Goal: Navigation & Orientation: Find specific page/section

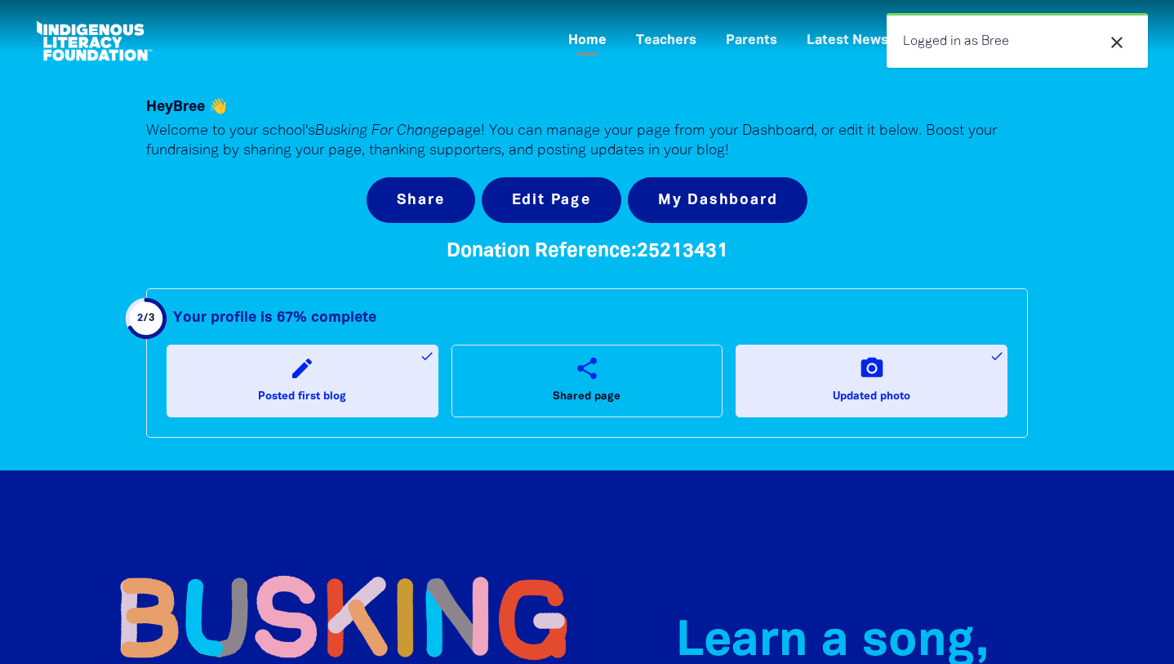
click at [588, 42] on link "Home" at bounding box center [587, 41] width 58 height 27
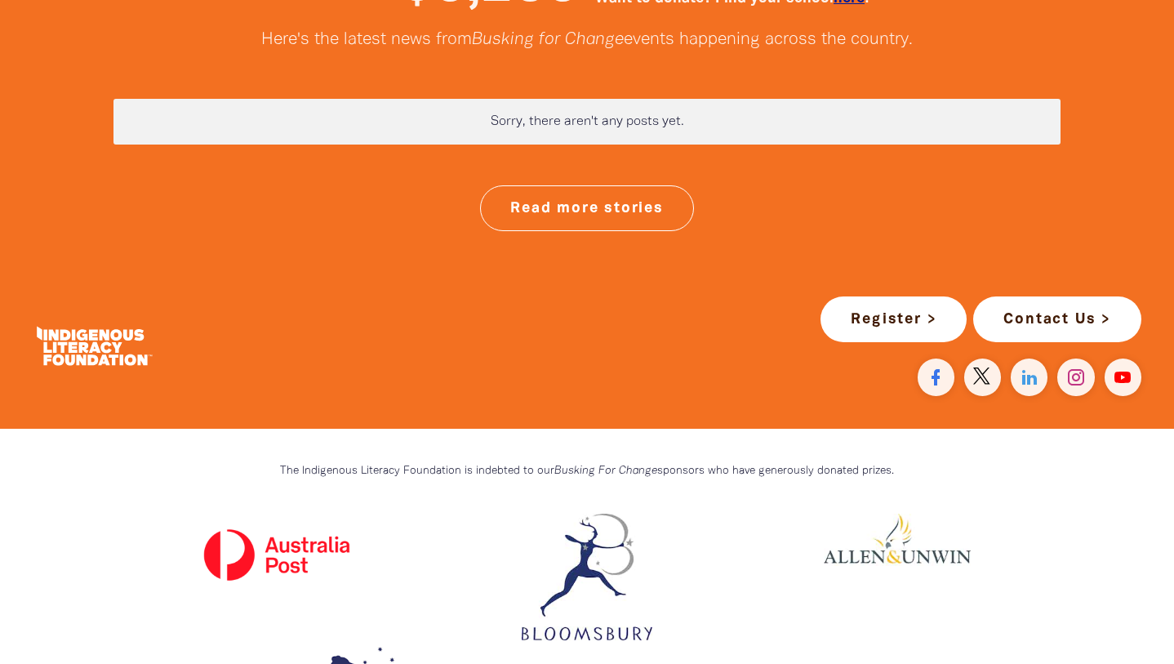
scroll to position [4307, 0]
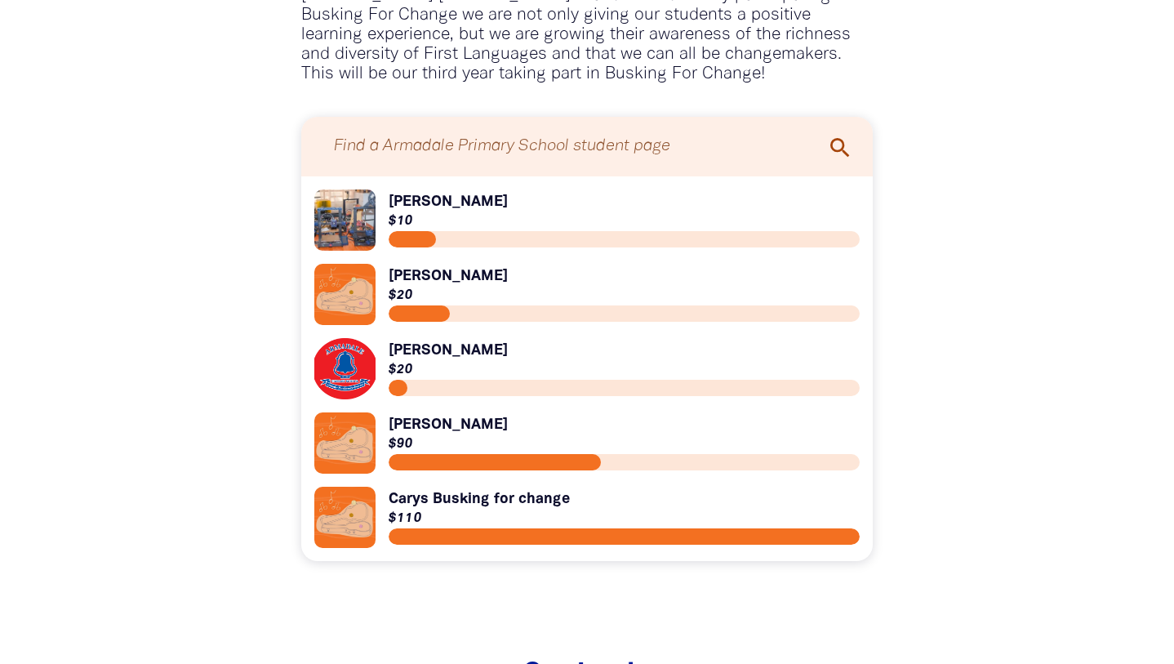
scroll to position [1751, 0]
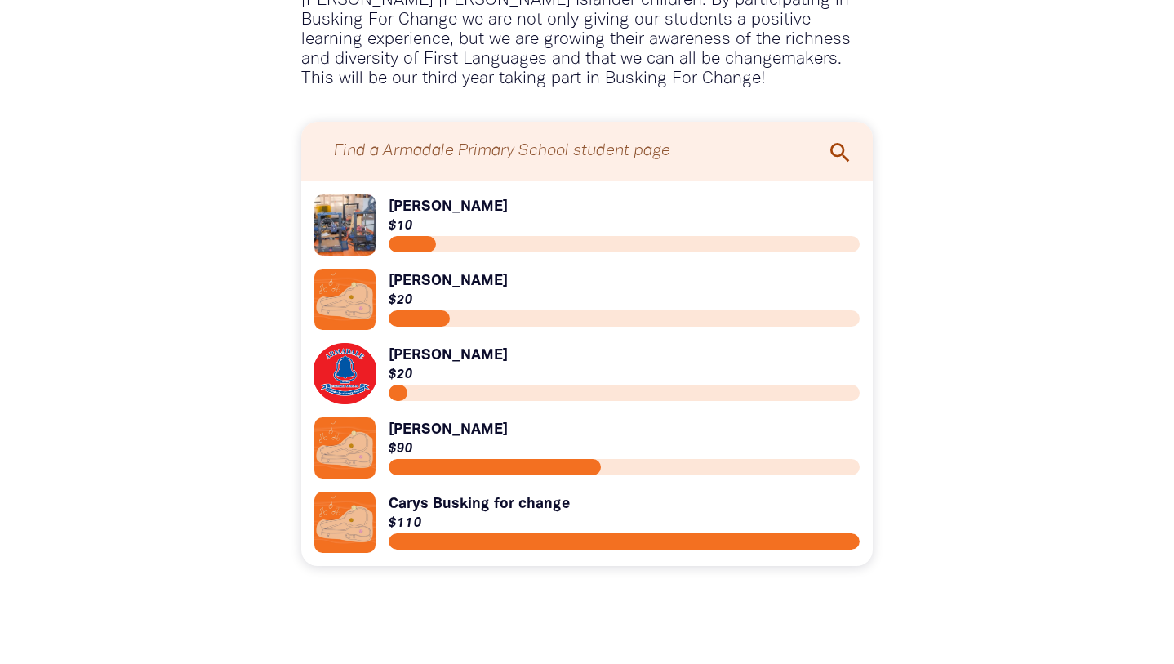
click at [346, 238] on link "Link to [PERSON_NAME]" at bounding box center [586, 224] width 545 height 61
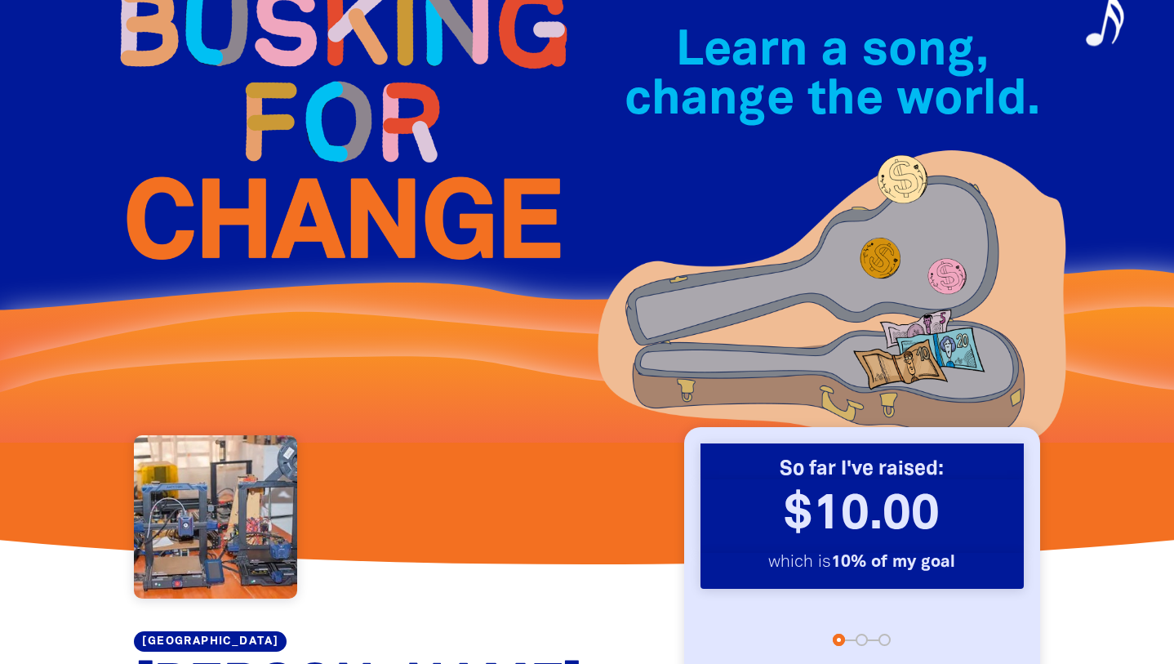
scroll to position [136, 0]
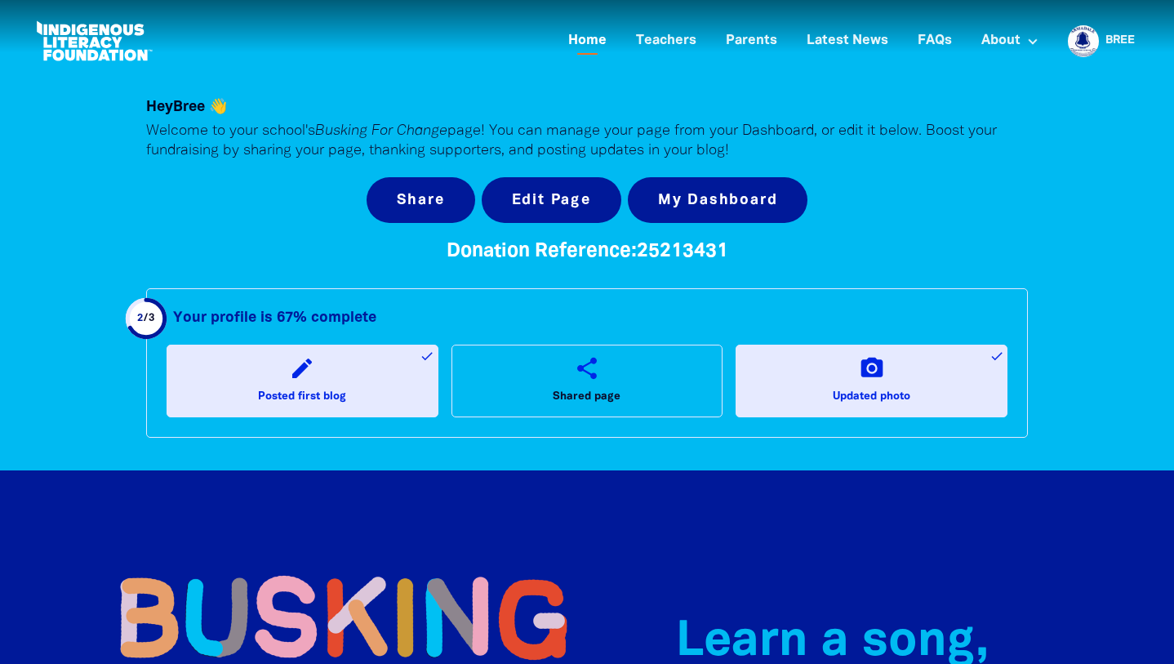
click at [588, 39] on link "Home" at bounding box center [587, 41] width 58 height 27
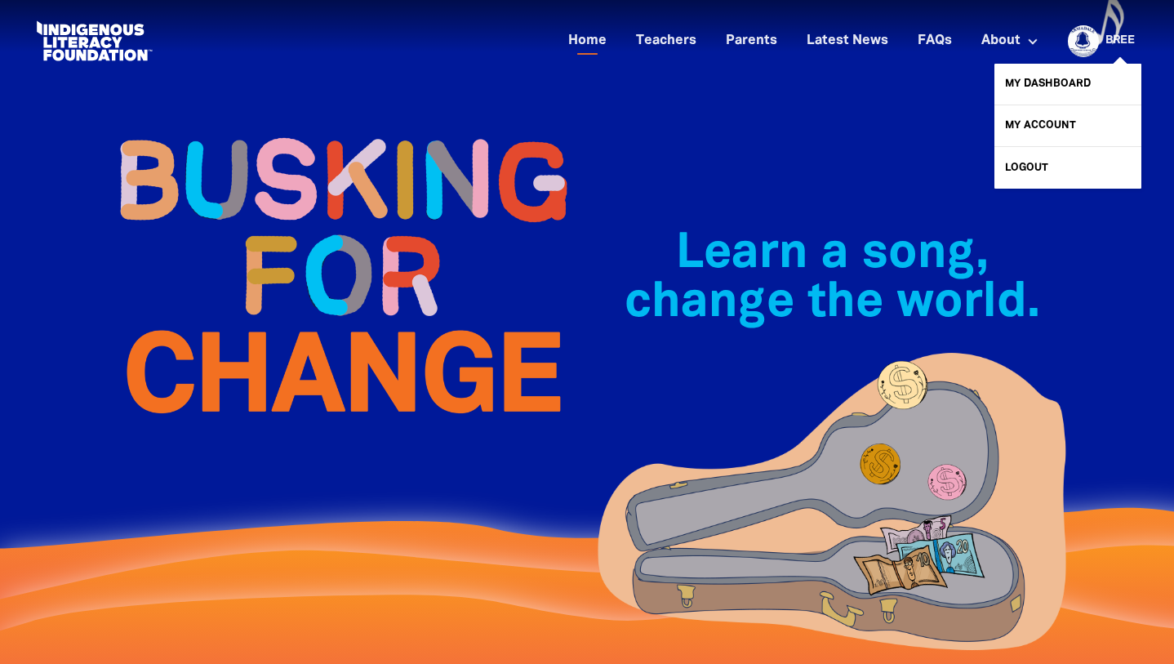
click at [1092, 48] on div at bounding box center [1079, 40] width 39 height 39
click at [1040, 82] on link "My Dashboard" at bounding box center [1067, 84] width 147 height 41
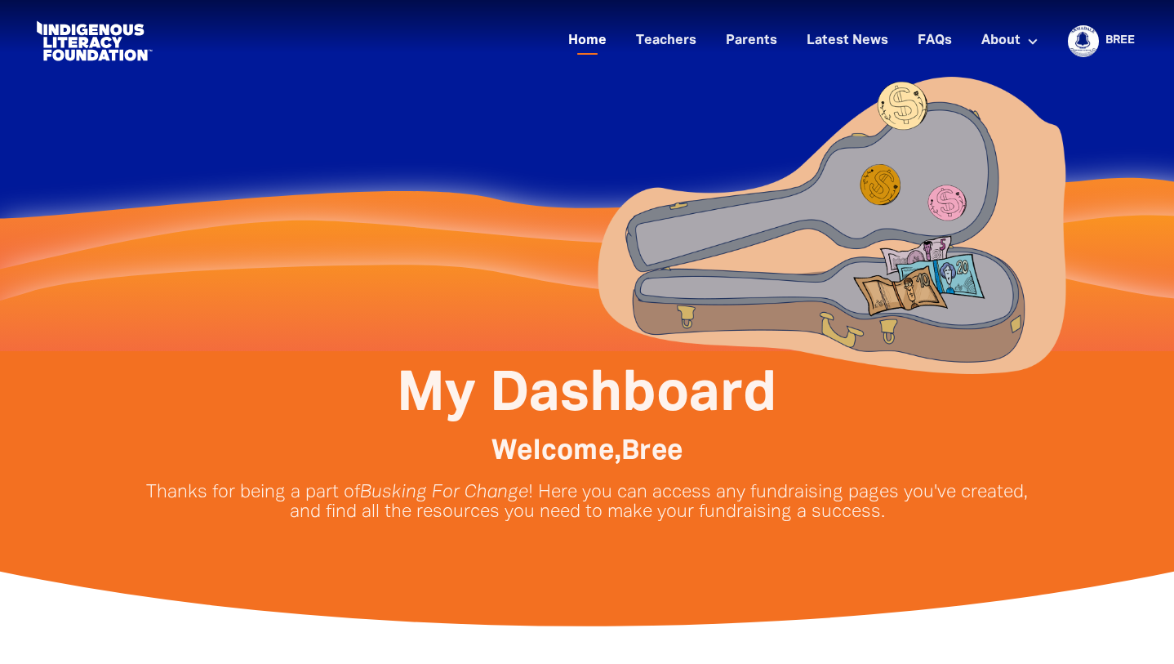
click at [594, 38] on link "Home" at bounding box center [587, 41] width 58 height 27
